Goal: Find specific page/section: Find specific page/section

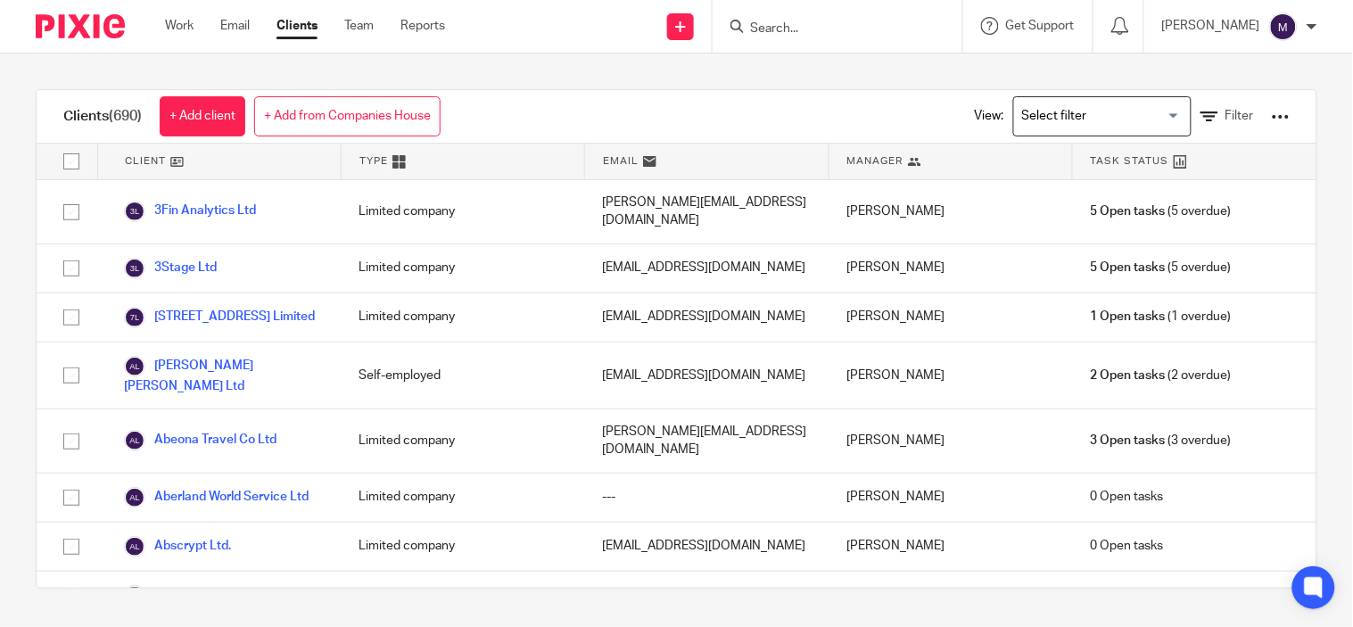
click at [1101, 118] on input "Search for option" at bounding box center [1098, 116] width 165 height 31
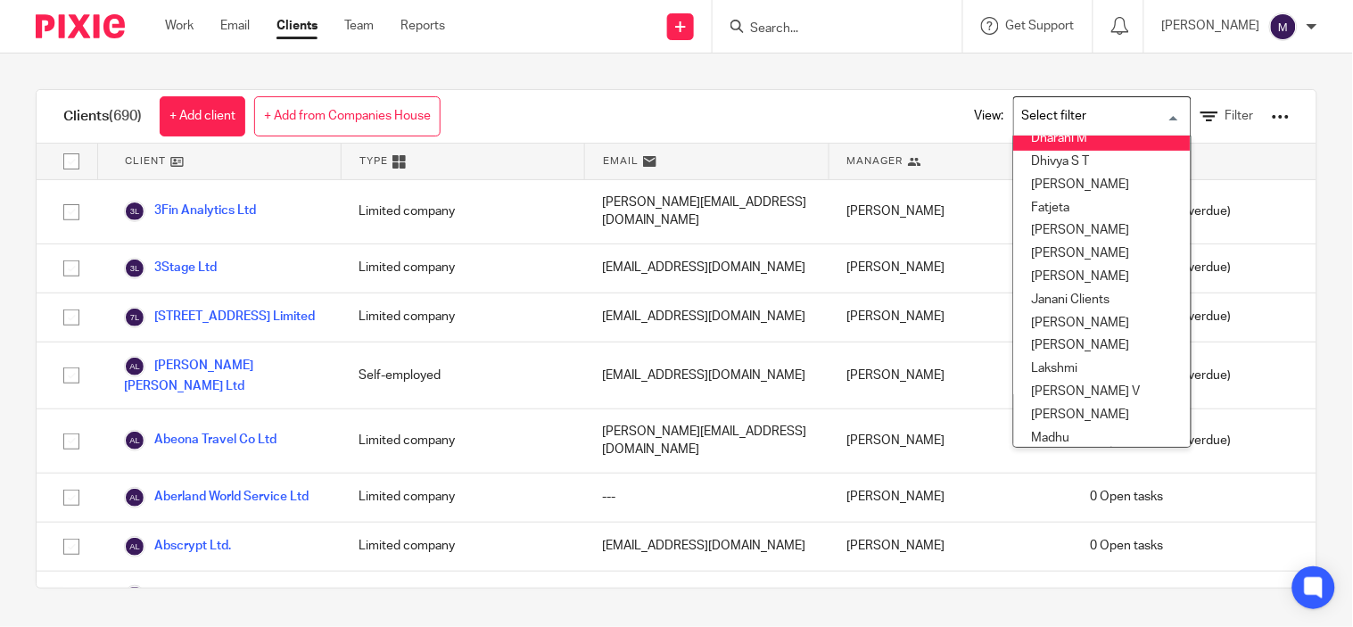
scroll to position [198, 0]
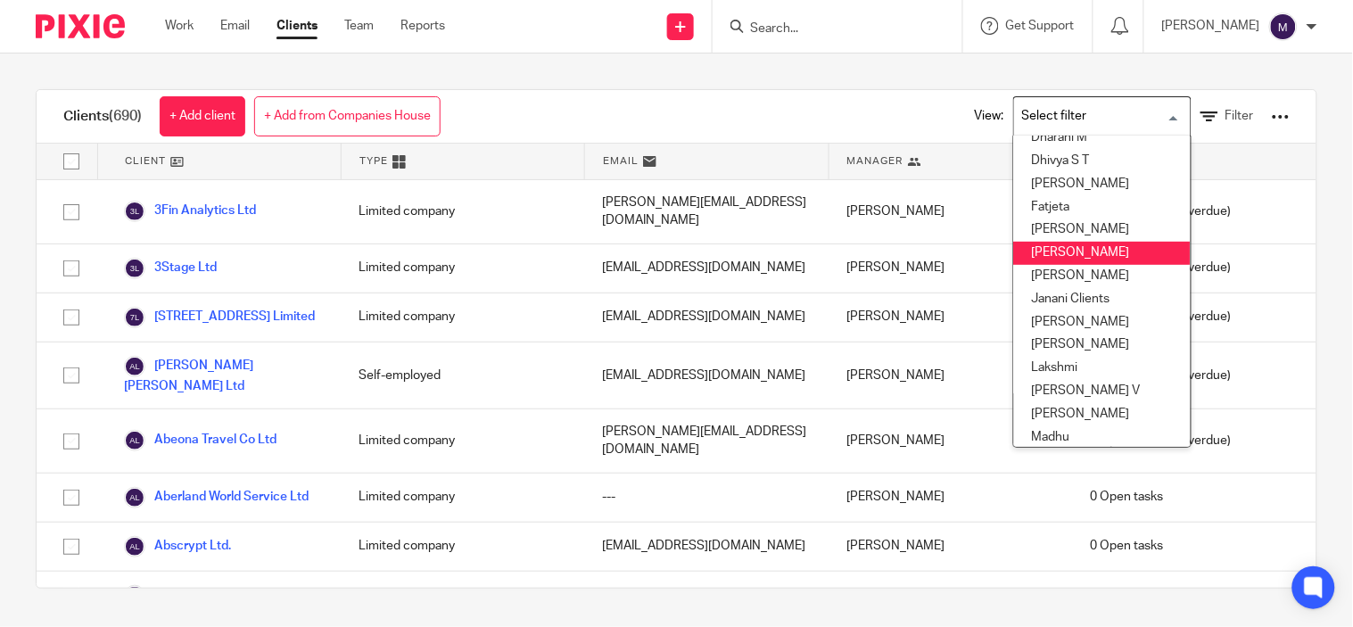
click at [1072, 254] on li "[PERSON_NAME]" at bounding box center [1102, 253] width 177 height 23
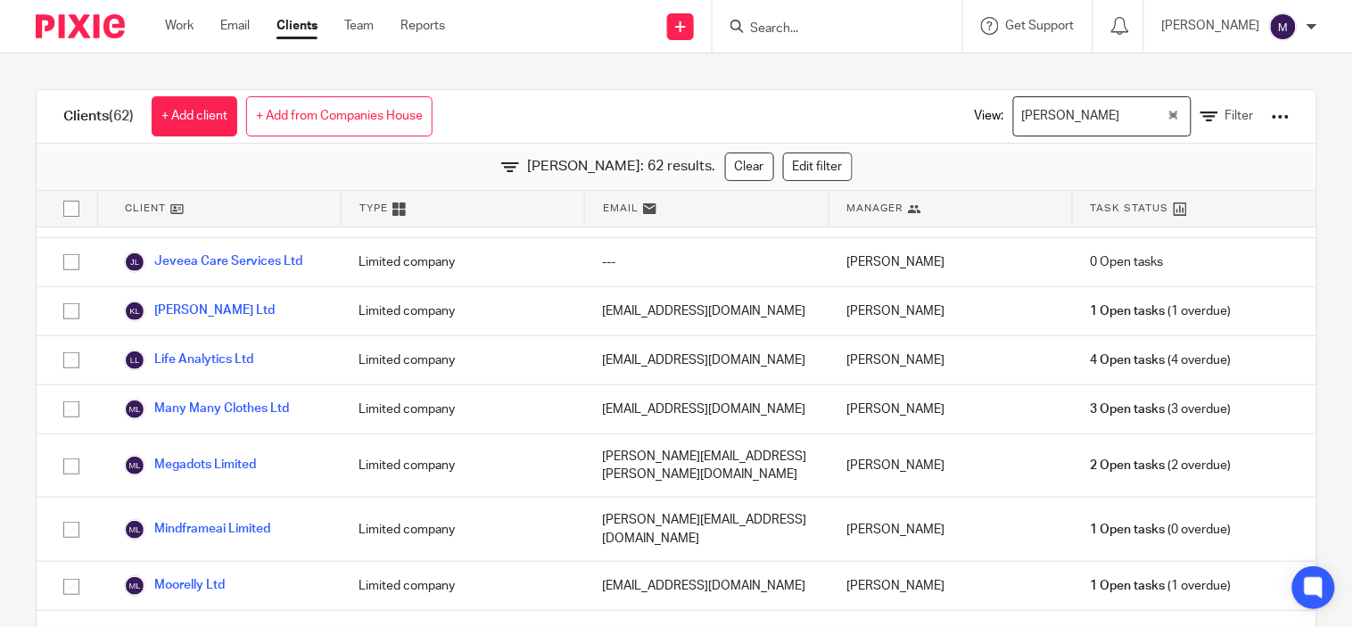
scroll to position [1499, 0]
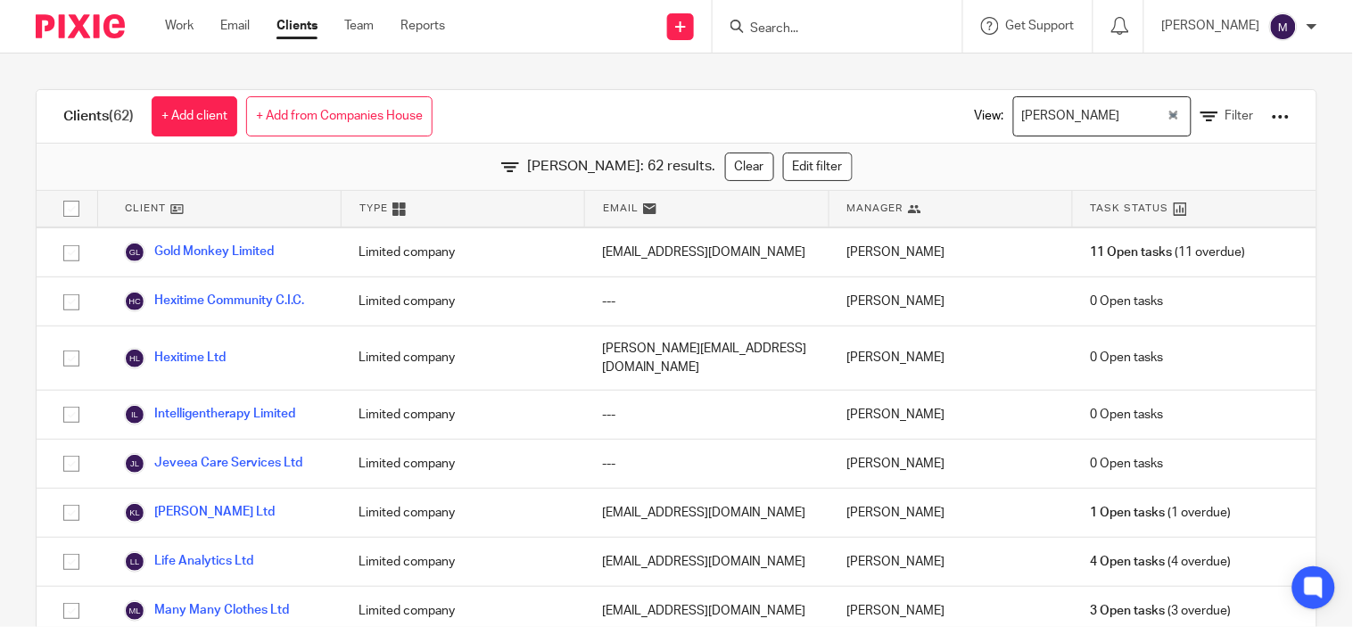
click at [1065, 87] on div "Clients (62) + Add client + Add from Companies House View: [PERSON_NAME] Loadin…" at bounding box center [676, 341] width 1353 height 574
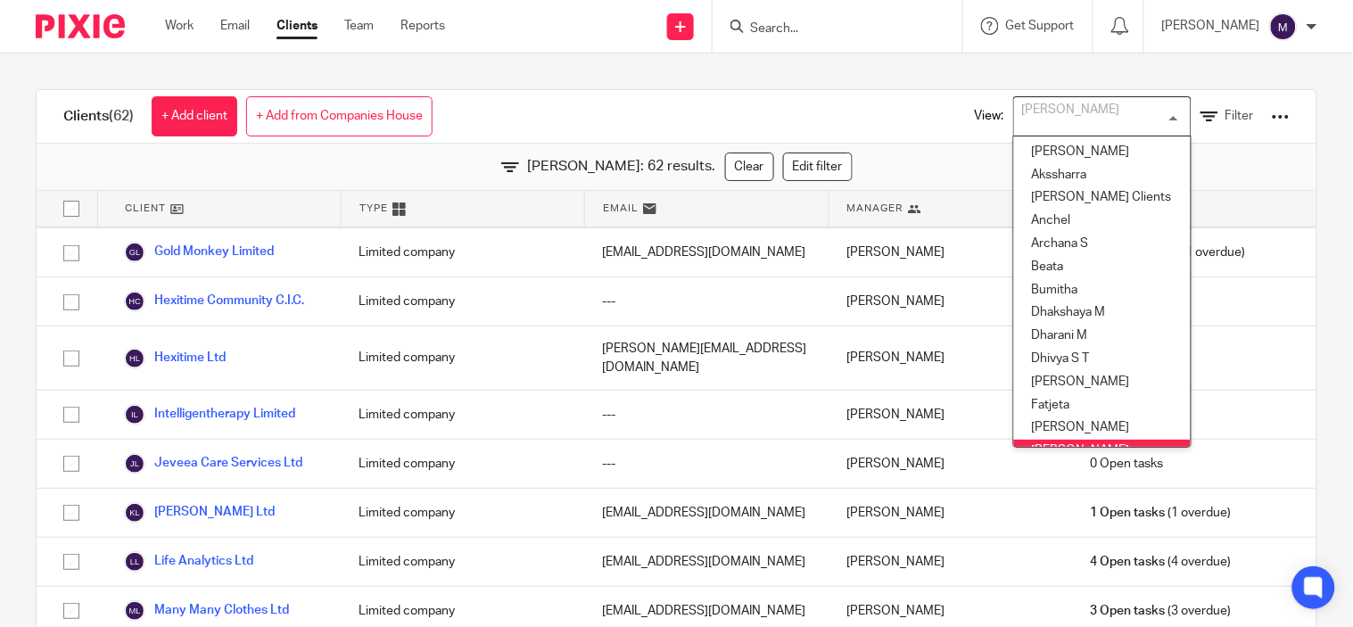
click at [1055, 116] on input "Search for option" at bounding box center [1098, 116] width 165 height 31
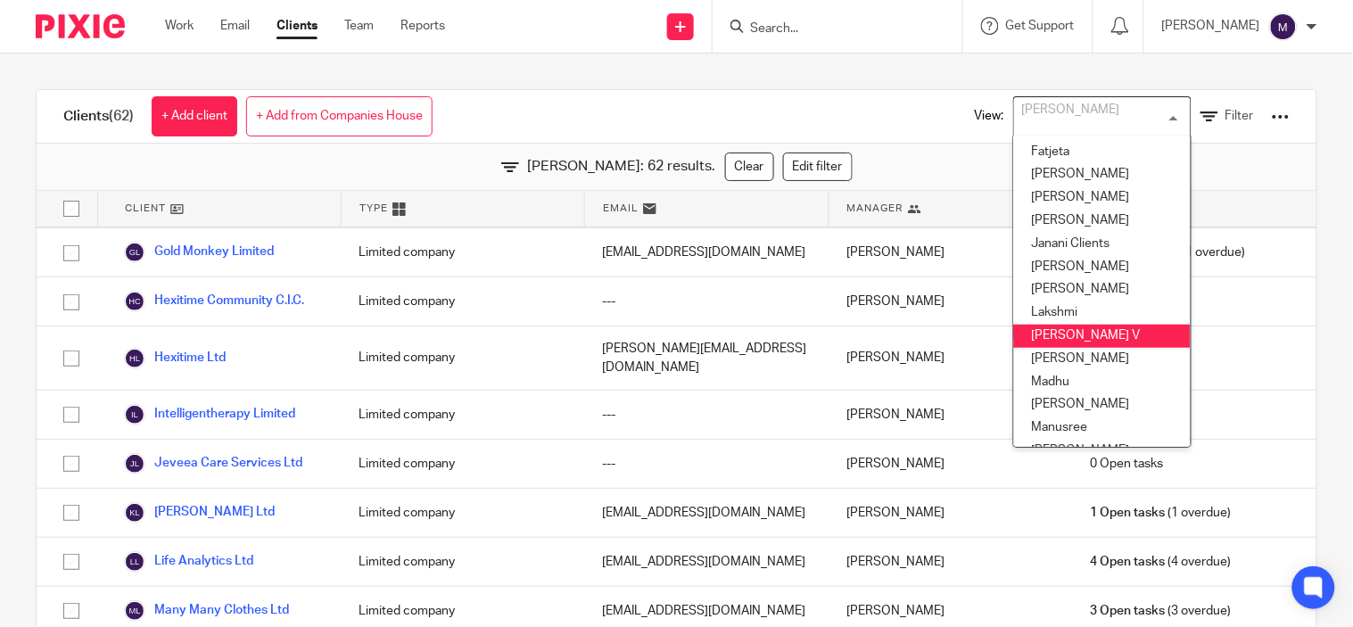
scroll to position [302, 0]
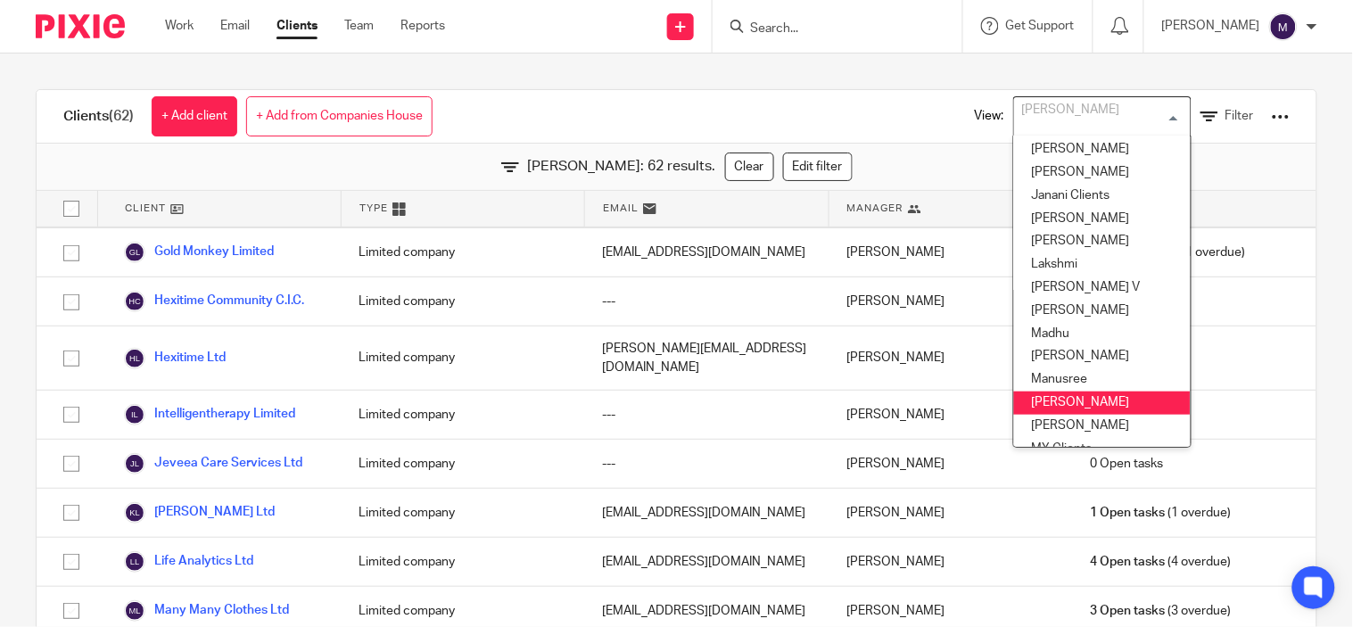
click at [1062, 397] on li "[PERSON_NAME]" at bounding box center [1102, 403] width 177 height 23
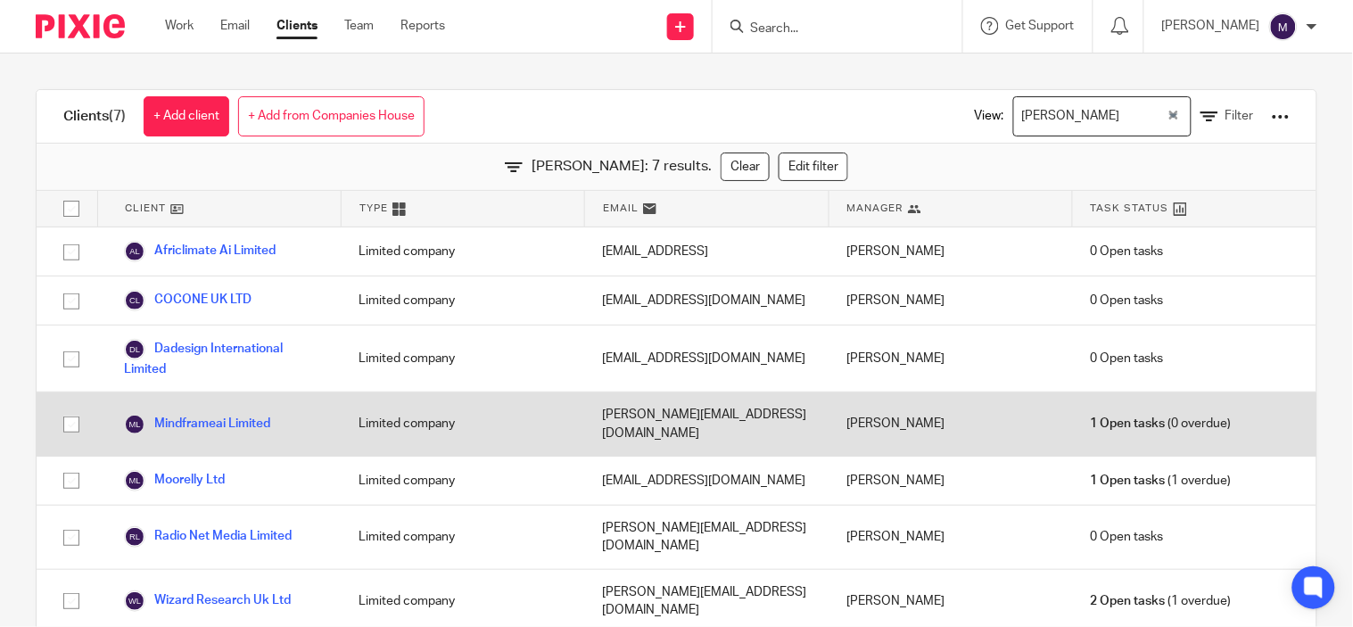
scroll to position [0, 0]
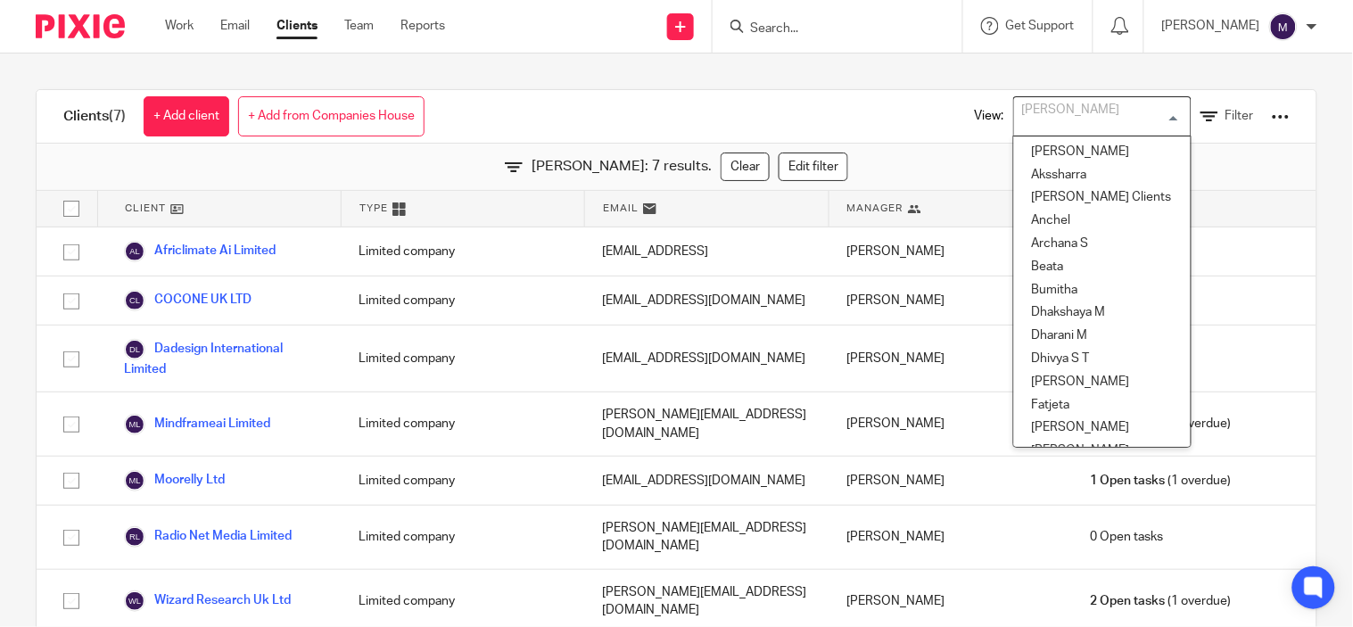
click at [1060, 128] on input "Search for option" at bounding box center [1098, 116] width 165 height 31
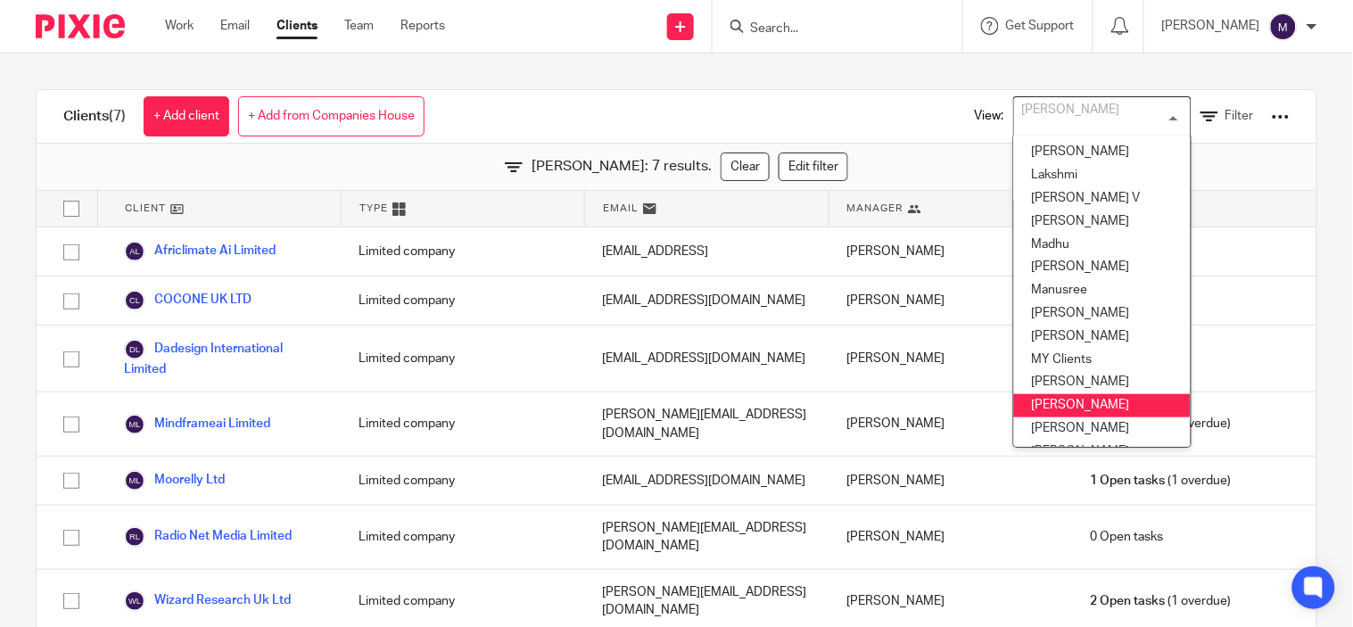
scroll to position [357, 0]
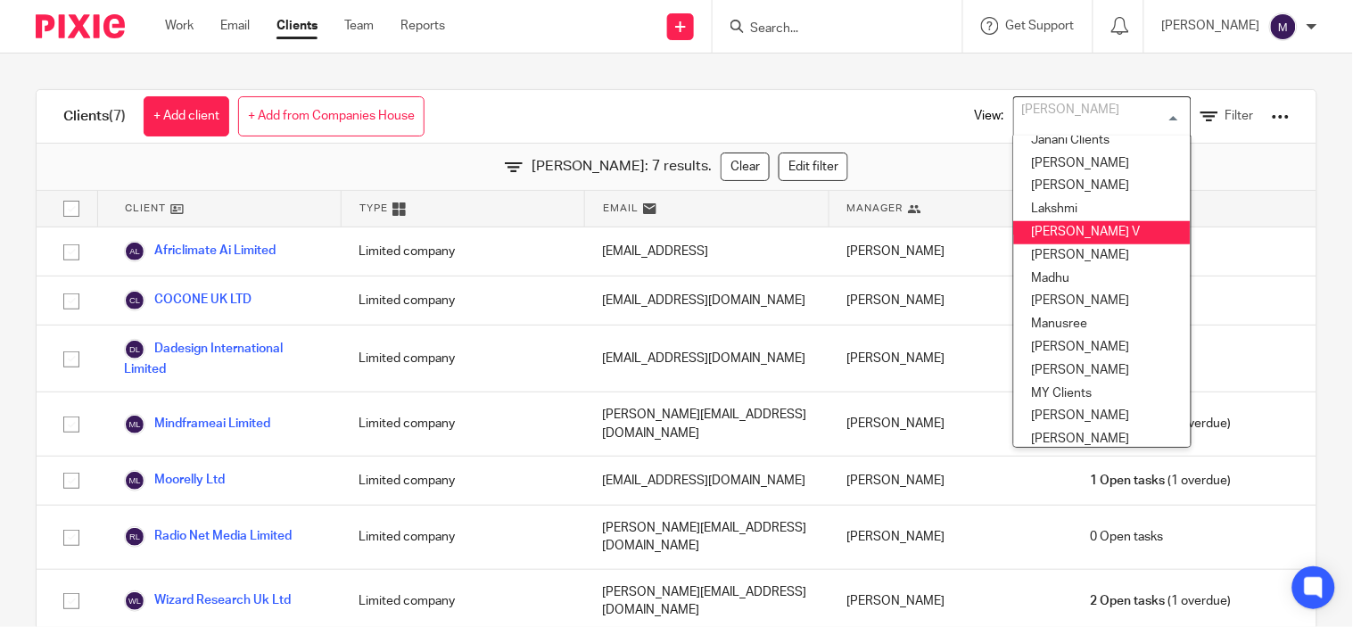
click at [1068, 236] on li "[PERSON_NAME] V" at bounding box center [1102, 232] width 177 height 23
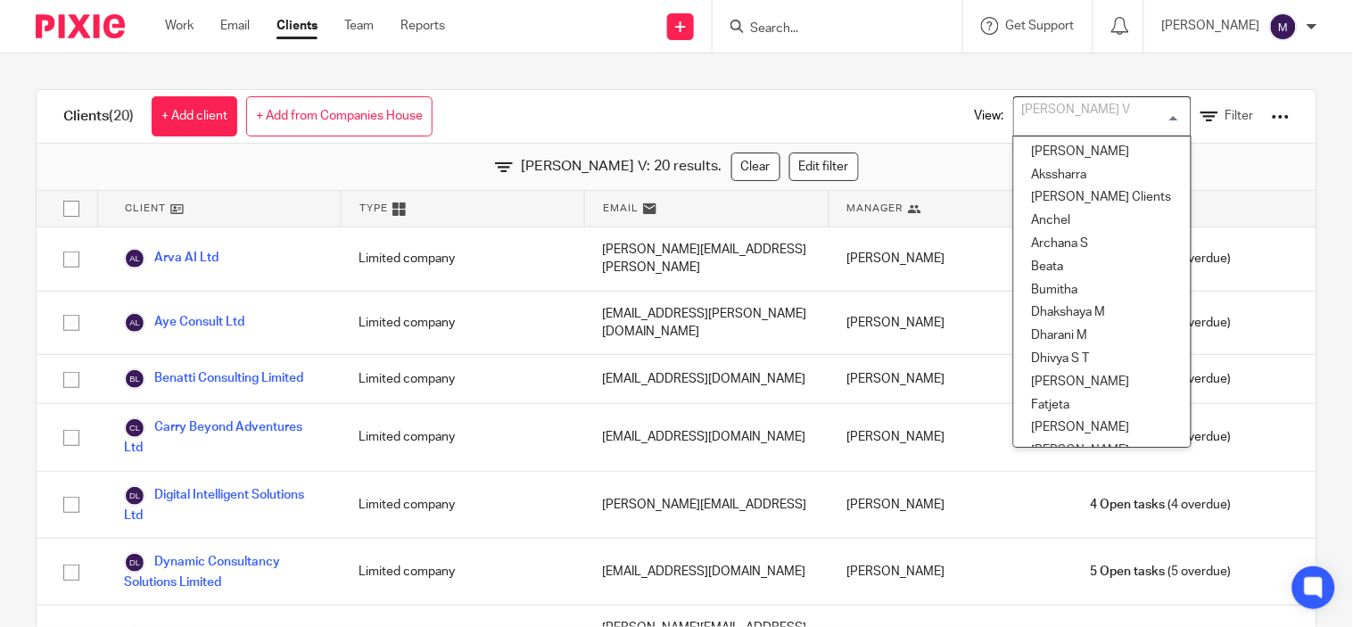
click at [1037, 118] on div "[PERSON_NAME] V" at bounding box center [1098, 114] width 169 height 35
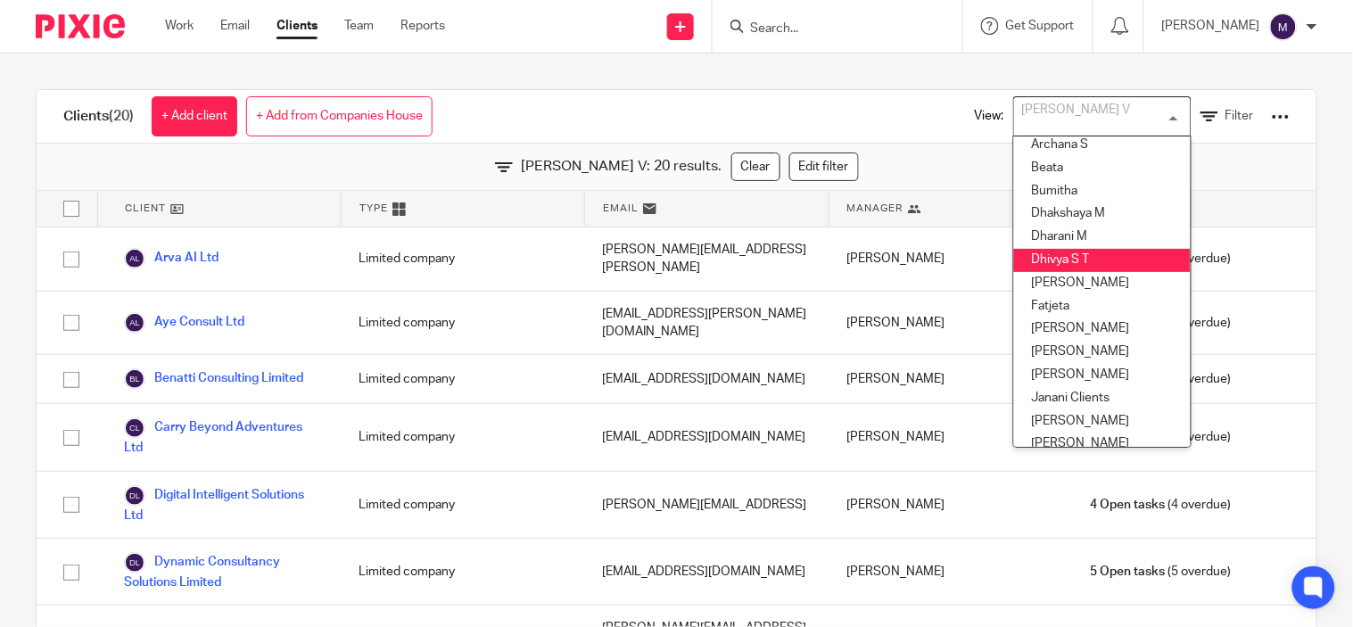
scroll to position [143, 0]
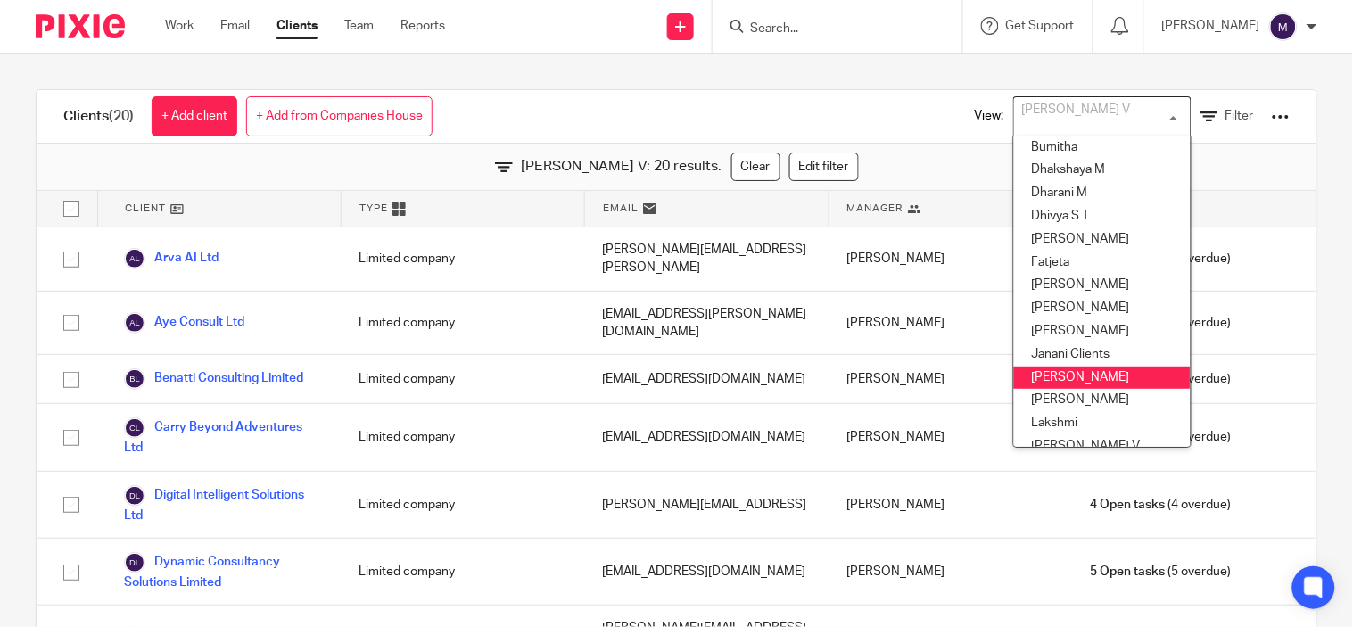
click at [1075, 368] on li "[PERSON_NAME]" at bounding box center [1102, 378] width 177 height 23
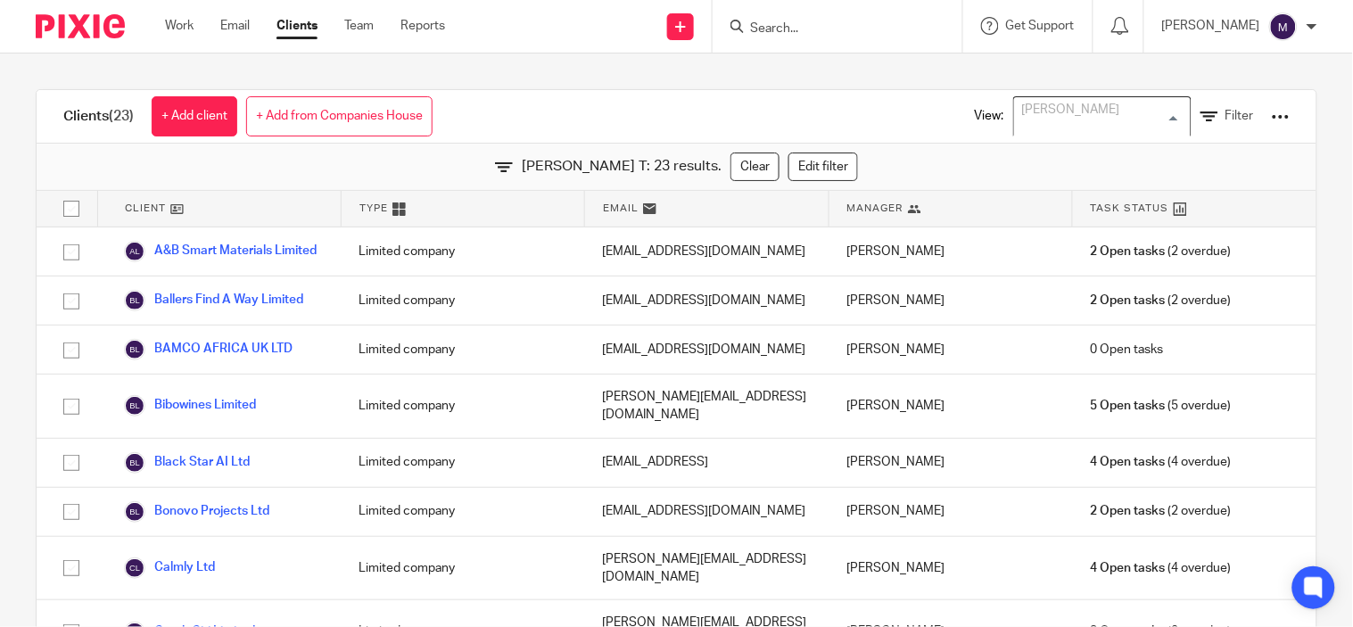
scroll to position [83, 0]
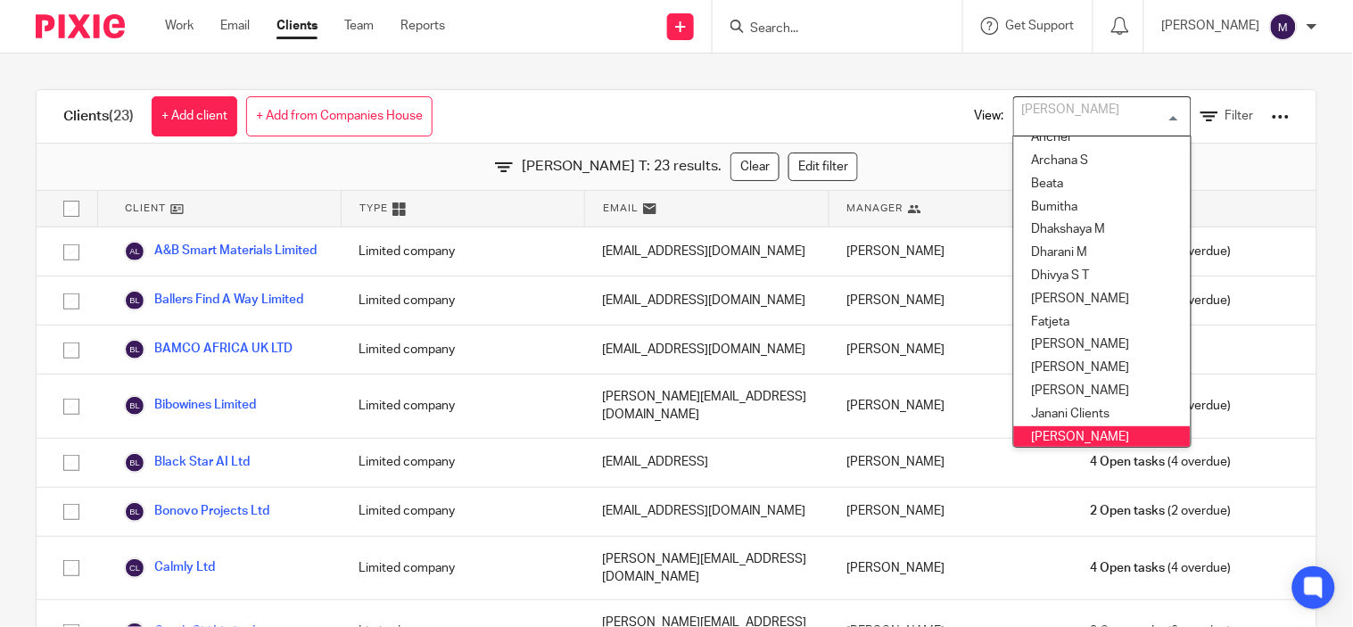
click at [1055, 118] on input "Search for option" at bounding box center [1098, 116] width 165 height 31
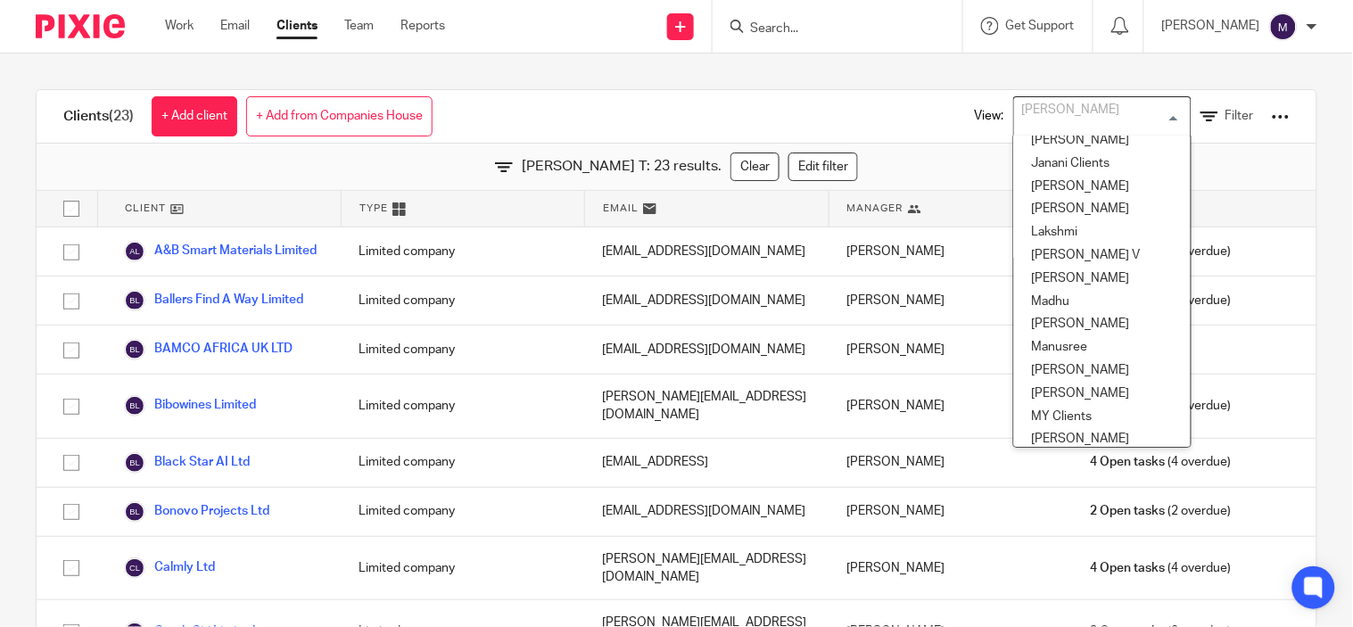
scroll to position [380, 0]
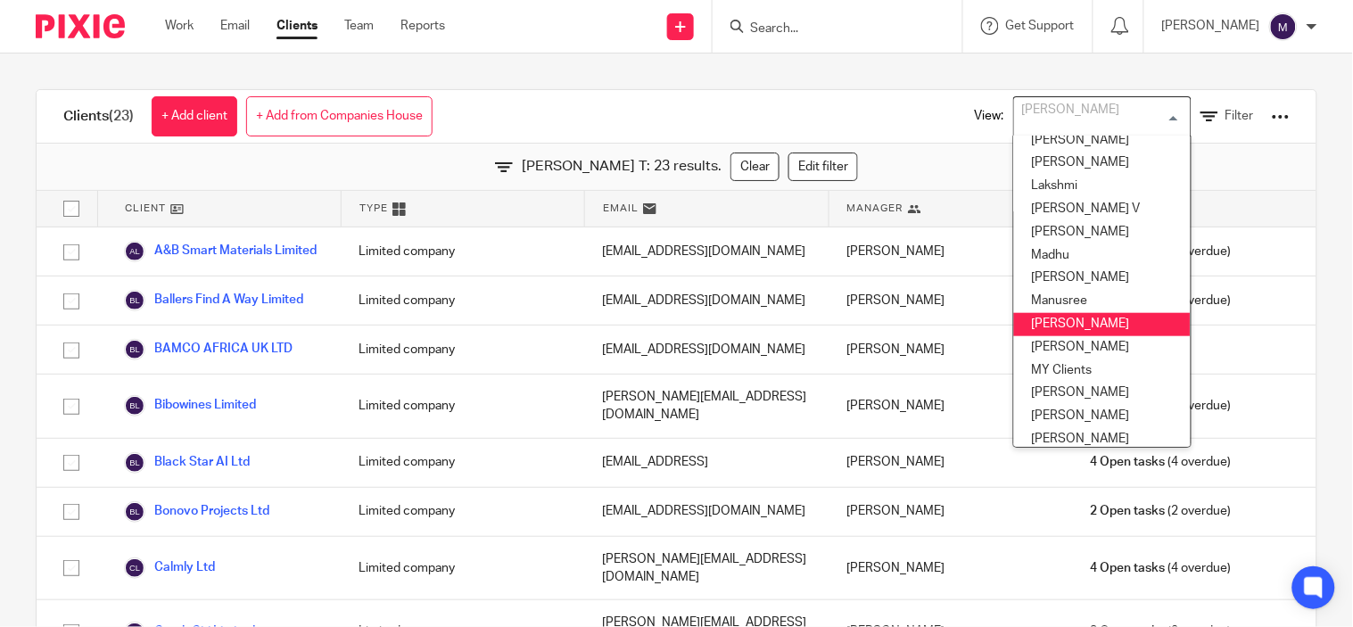
click at [1040, 324] on li "[PERSON_NAME]" at bounding box center [1102, 324] width 177 height 23
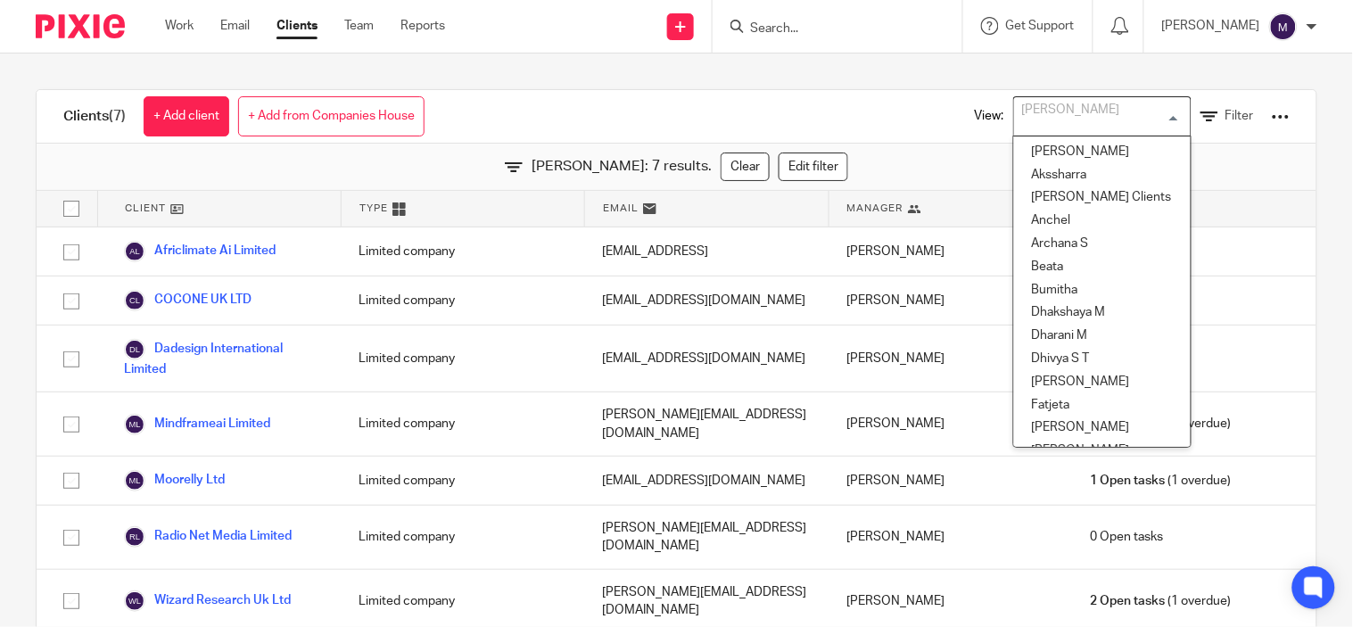
scroll to position [268, 0]
